Goal: Task Accomplishment & Management: Manage account settings

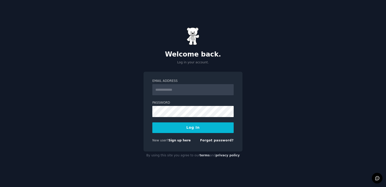
type input "**********"
click at [194, 123] on button "Log In" at bounding box center [192, 127] width 81 height 11
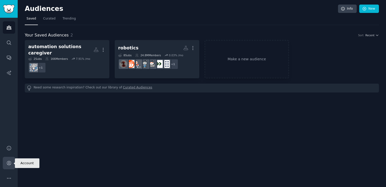
click at [10, 164] on icon "Sidebar" at bounding box center [9, 163] width 4 height 4
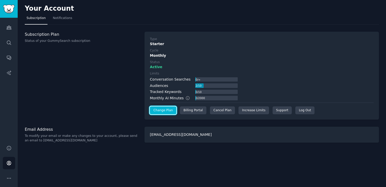
click at [165, 111] on link "Change Plan" at bounding box center [163, 110] width 27 height 8
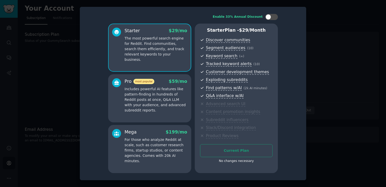
click at [49, 102] on div at bounding box center [193, 93] width 386 height 187
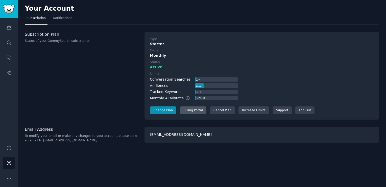
click at [186, 111] on div "Billing Portal" at bounding box center [193, 110] width 27 height 8
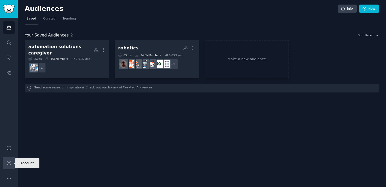
click at [10, 163] on icon "Sidebar" at bounding box center [8, 162] width 5 height 5
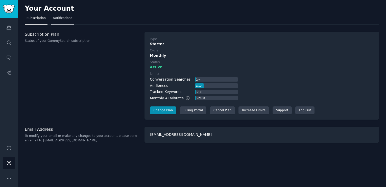
click at [63, 18] on span "Notifications" at bounding box center [62, 18] width 19 height 5
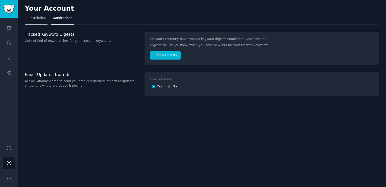
click at [39, 17] on span "Subscription" at bounding box center [36, 18] width 19 height 5
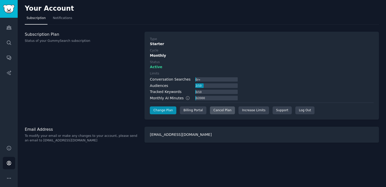
click at [220, 108] on div "Cancel Plan" at bounding box center [222, 110] width 25 height 8
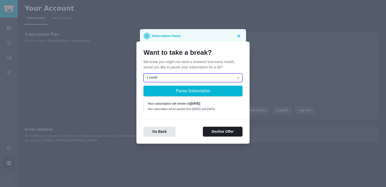
click at [203, 76] on select "1 month 2 months 3 months Choose a custom date to resume" at bounding box center [193, 77] width 99 height 9
select select "[object Object]"
click at [144, 73] on select "1 month 2 months 3 months Choose a custom date to resume" at bounding box center [193, 77] width 99 height 9
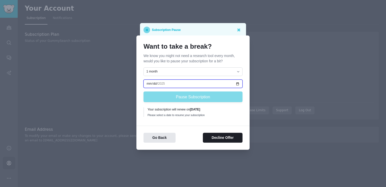
click at [237, 80] on input "date" at bounding box center [193, 83] width 99 height 9
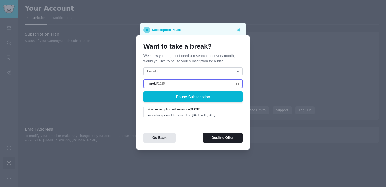
type input "2025-10-31"
click at [166, 82] on input "2025-10-31" at bounding box center [193, 83] width 99 height 9
click at [164, 82] on input "2025-10-31" at bounding box center [193, 83] width 99 height 9
click at [162, 81] on input "2025-10-31" at bounding box center [193, 83] width 99 height 9
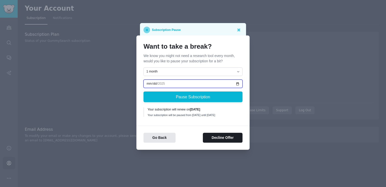
click at [162, 81] on input "2025-10-31" at bounding box center [193, 83] width 99 height 9
click at [161, 82] on input "2025-10-31" at bounding box center [193, 83] width 99 height 9
click at [148, 82] on input "2025-10-31" at bounding box center [193, 83] width 99 height 9
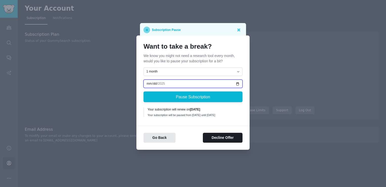
click at [164, 80] on input "2025-01-31" at bounding box center [193, 83] width 99 height 9
click at [148, 82] on input "2025-01-31" at bounding box center [193, 83] width 99 height 9
type input "2025-12-31"
click at [142, 131] on div "Go Back Decline Offer" at bounding box center [193, 133] width 113 height 17
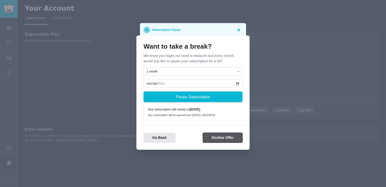
click at [220, 141] on button "Decline Offer" at bounding box center [223, 138] width 40 height 10
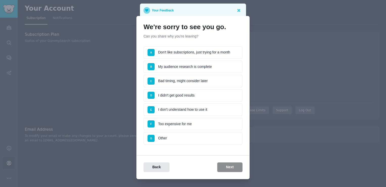
click at [198, 66] on li "B My audience research is complete" at bounding box center [193, 66] width 99 height 13
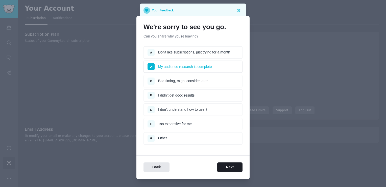
click at [189, 97] on li "D I didn't get good results" at bounding box center [193, 95] width 99 height 13
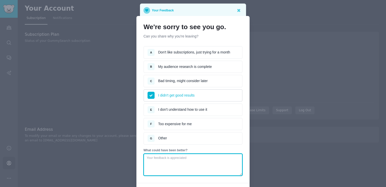
click at [174, 157] on textarea at bounding box center [193, 164] width 99 height 22
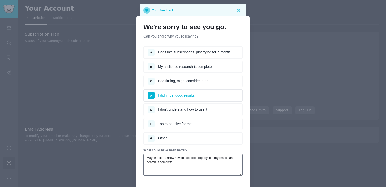
click at [234, 180] on div "We're sorry to see you go. Can you share why you're leaving? Survey A Don't lik…" at bounding box center [193, 111] width 113 height 190
drag, startPoint x: 233, startPoint y: 21, endPoint x: 230, endPoint y: 9, distance: 11.7
click at [230, 9] on div "Your Feedback We're sorry to see you go. Can you share why you're leaving? Surv…" at bounding box center [193, 112] width 386 height 224
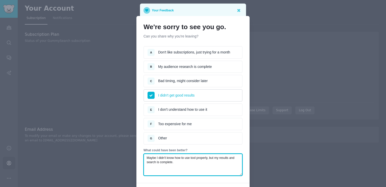
click at [209, 167] on textarea "Maybe I didn't know how to use tool properly, but my results and search is comp…" at bounding box center [193, 164] width 99 height 22
type textarea "Maybe I didn't know how to use tool properly, but my results and search is comp…"
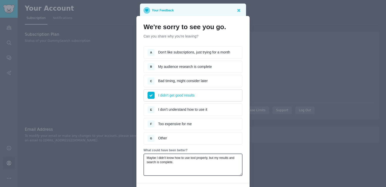
click at [202, 94] on li "I didn't get good results" at bounding box center [193, 95] width 99 height 13
click at [199, 55] on li "A Don't like subscriptions, just trying for a month" at bounding box center [193, 52] width 99 height 13
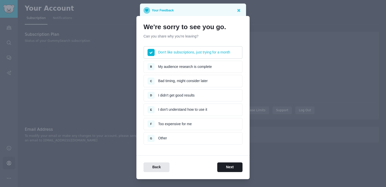
click at [211, 127] on li "F Too expensive for me" at bounding box center [193, 124] width 99 height 13
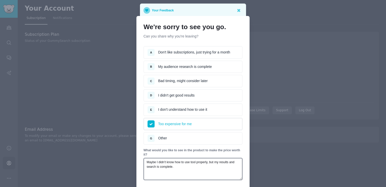
click at [206, 51] on li "A Don't like subscriptions, just trying for a month" at bounding box center [193, 52] width 99 height 13
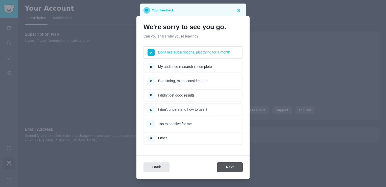
click at [231, 166] on button "Next" at bounding box center [229, 167] width 25 height 10
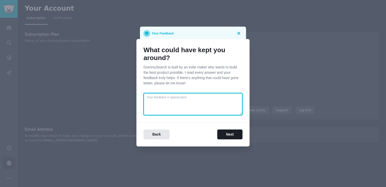
click at [176, 102] on textarea at bounding box center [193, 104] width 99 height 22
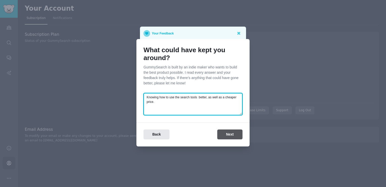
type textarea "Knowing how to use the search tools better, as well as a cheaper price."
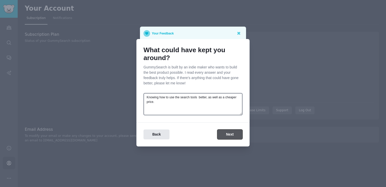
click at [233, 134] on button "Next" at bounding box center [229, 134] width 25 height 10
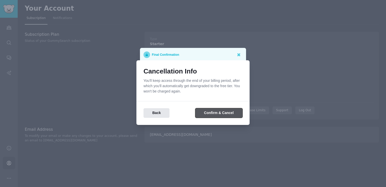
click at [224, 113] on button "Confirm & Cancel" at bounding box center [218, 113] width 47 height 10
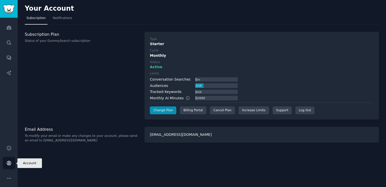
click at [9, 162] on icon "Sidebar" at bounding box center [9, 163] width 4 height 4
click at [10, 174] on button "More" at bounding box center [9, 178] width 12 height 12
click at [7, 163] on icon "Sidebar" at bounding box center [9, 163] width 4 height 4
click at [10, 10] on img "Sidebar" at bounding box center [9, 9] width 12 height 9
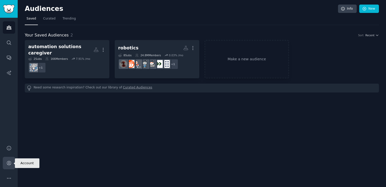
click at [11, 162] on icon "Sidebar" at bounding box center [8, 162] width 5 height 5
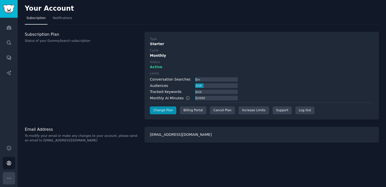
click at [10, 175] on button "More" at bounding box center [9, 178] width 12 height 12
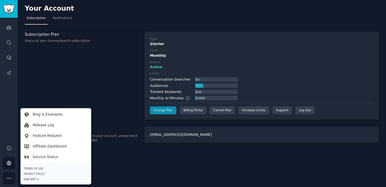
click at [29, 179] on div "Log Out →" at bounding box center [56, 179] width 64 height 4
